Goal: Task Accomplishment & Management: Manage account settings

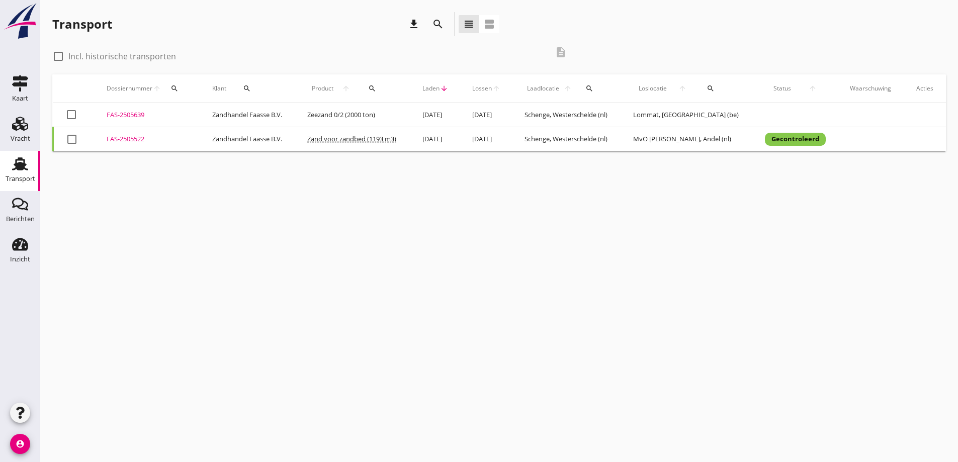
click at [60, 52] on div at bounding box center [58, 56] width 17 height 17
checkbox input "true"
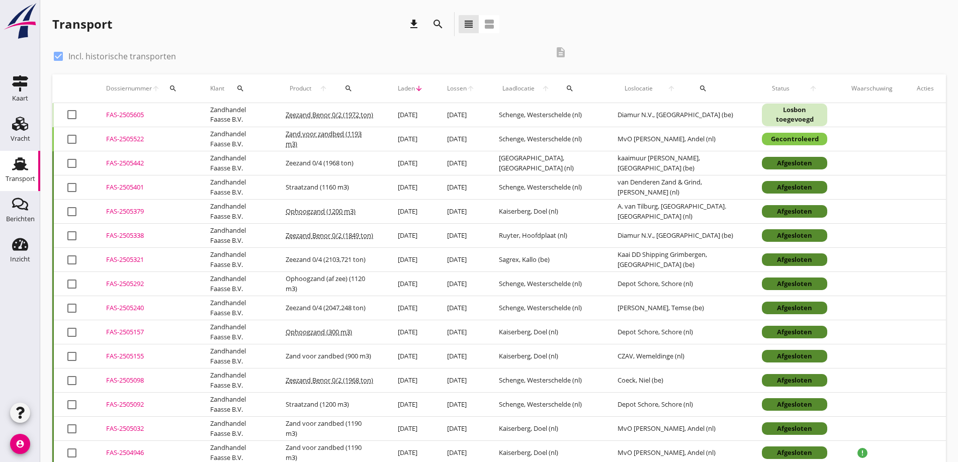
click at [126, 114] on div "FAS-2505605" at bounding box center [146, 115] width 80 height 10
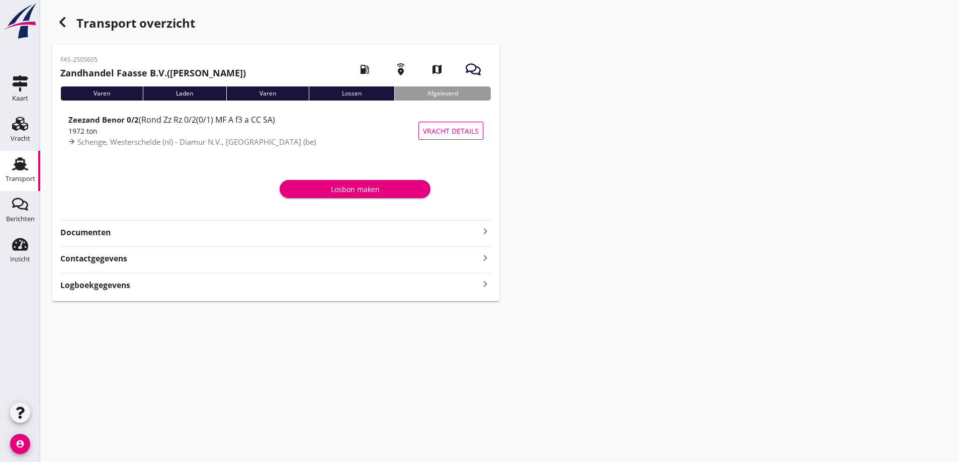
click at [75, 233] on strong "Documenten" at bounding box center [269, 233] width 419 height 12
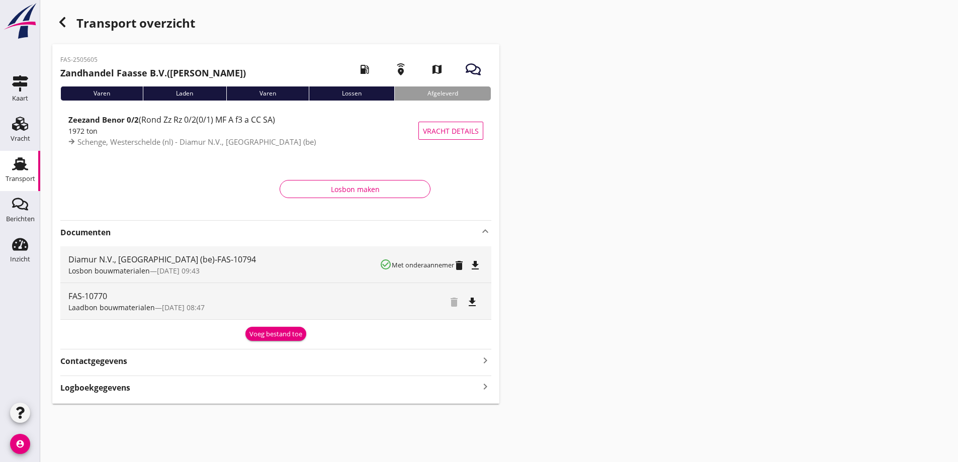
click at [288, 329] on button "Voeg bestand toe" at bounding box center [276, 334] width 61 height 14
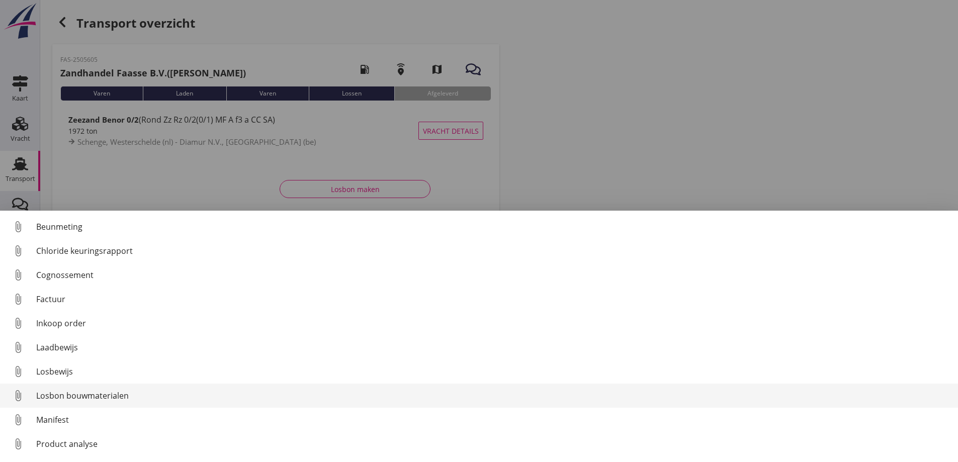
click at [64, 393] on div "Losbon bouwmaterialen" at bounding box center [493, 396] width 914 height 12
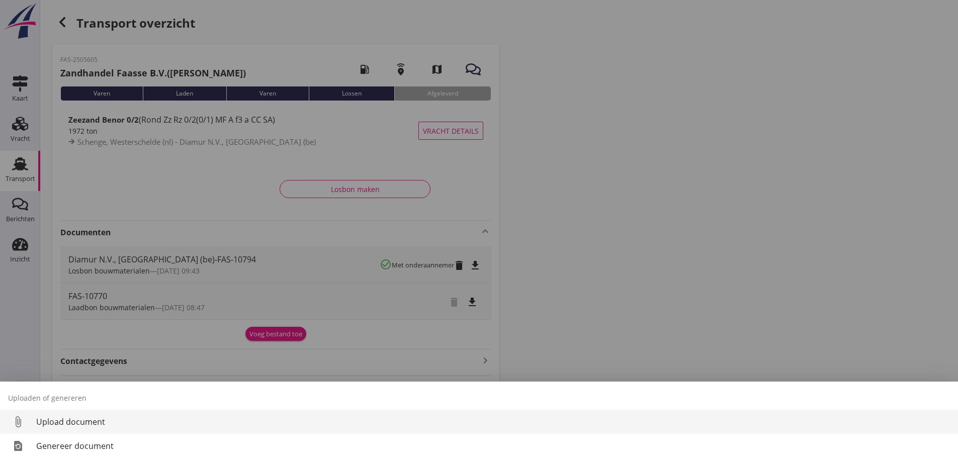
click at [68, 418] on div "Upload document" at bounding box center [493, 422] width 914 height 12
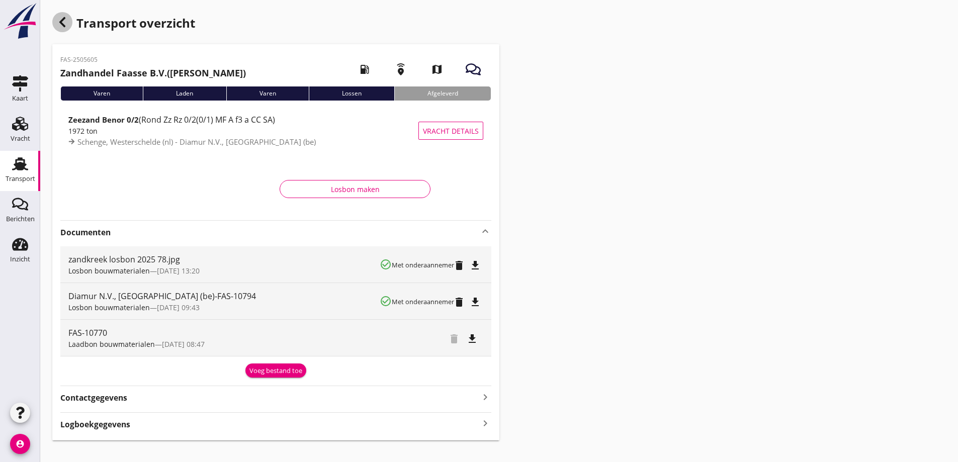
click at [60, 19] on icon "button" at bounding box center [62, 22] width 12 height 12
